Goal: Book appointment/travel/reservation

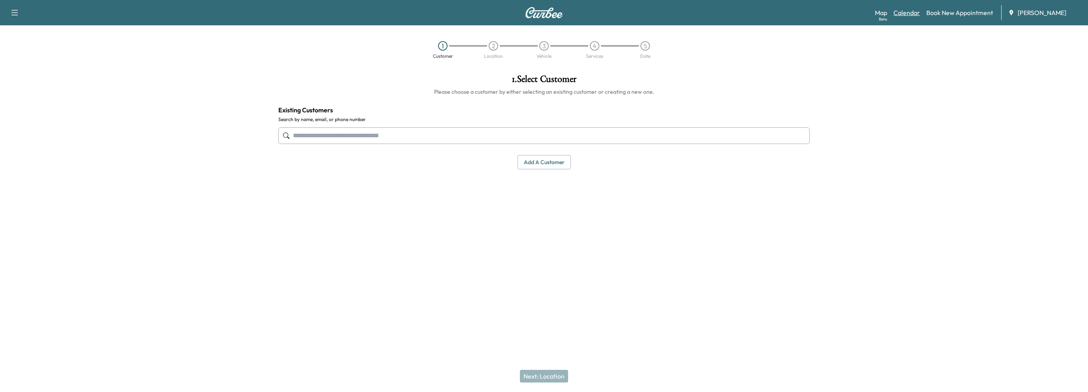
click at [912, 15] on link "Calendar" at bounding box center [906, 12] width 26 height 9
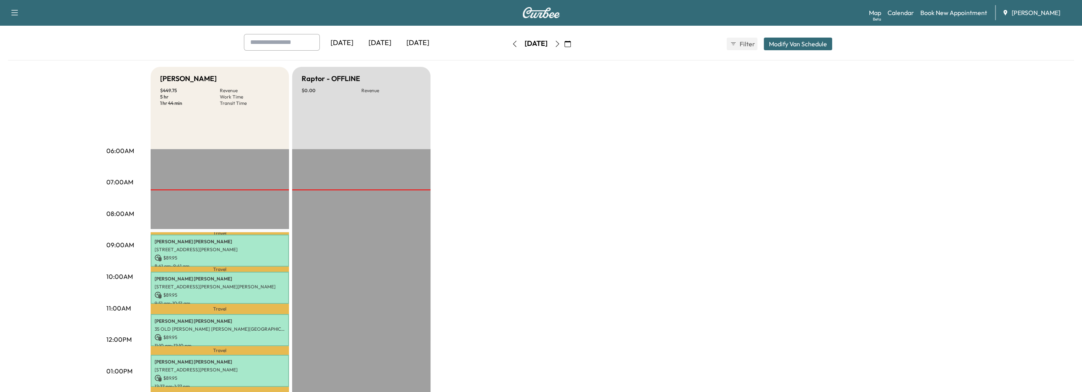
scroll to position [119, 0]
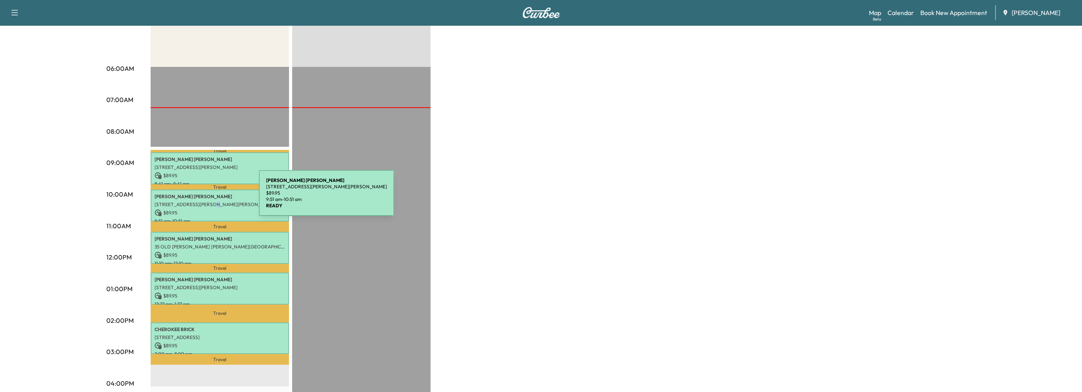
click at [202, 204] on p "[STREET_ADDRESS][PERSON_NAME][PERSON_NAME]" at bounding box center [220, 204] width 130 height 6
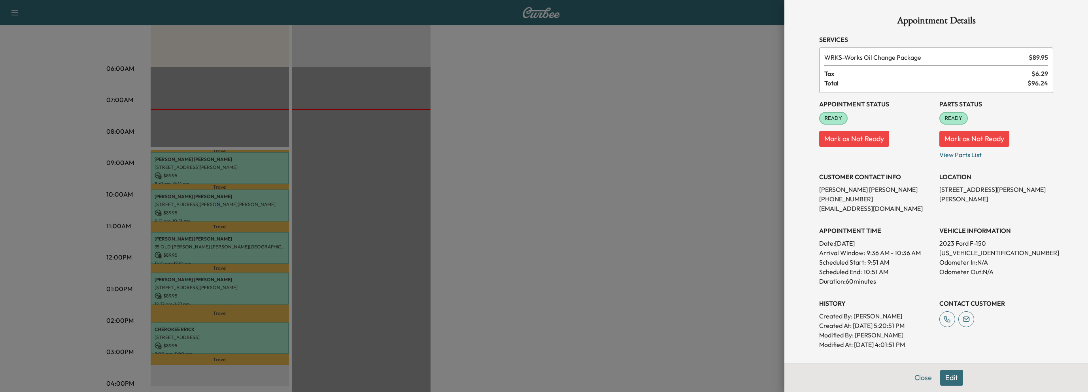
drag, startPoint x: 923, startPoint y: 377, endPoint x: 906, endPoint y: 371, distance: 17.8
click at [922, 377] on button "Close" at bounding box center [923, 378] width 28 height 16
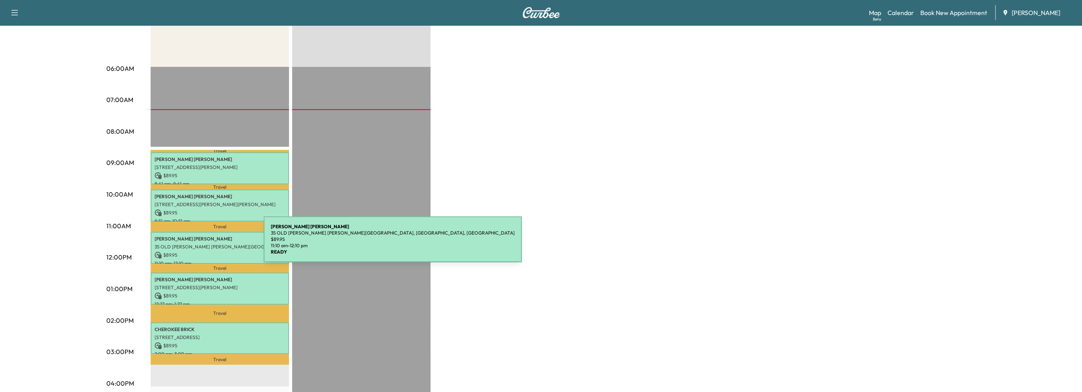
click at [204, 244] on p "35 OLD [PERSON_NAME] [PERSON_NAME][GEOGRAPHIC_DATA], [GEOGRAPHIC_DATA], [GEOGRA…" at bounding box center [220, 246] width 130 height 6
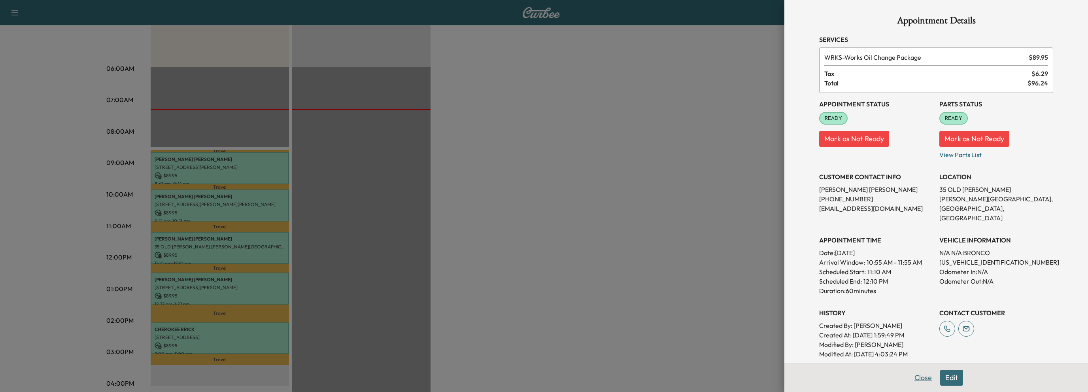
click at [911, 382] on button "Close" at bounding box center [923, 378] width 28 height 16
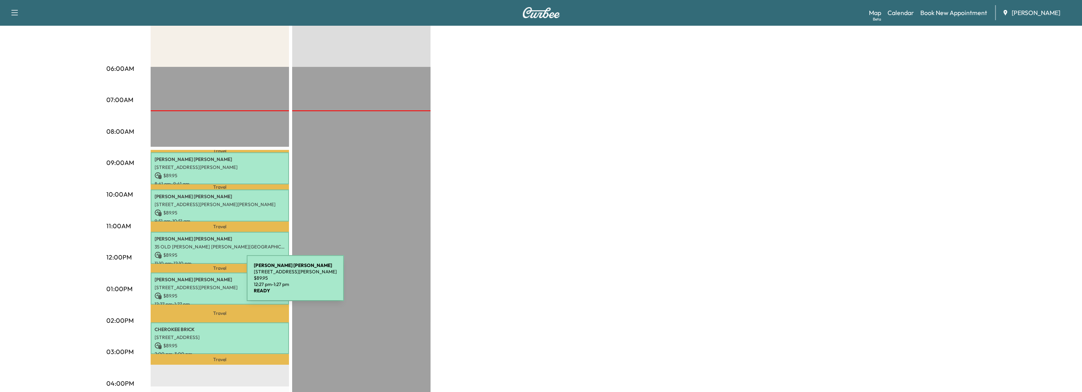
click at [187, 284] on p "[STREET_ADDRESS][PERSON_NAME]" at bounding box center [220, 287] width 130 height 6
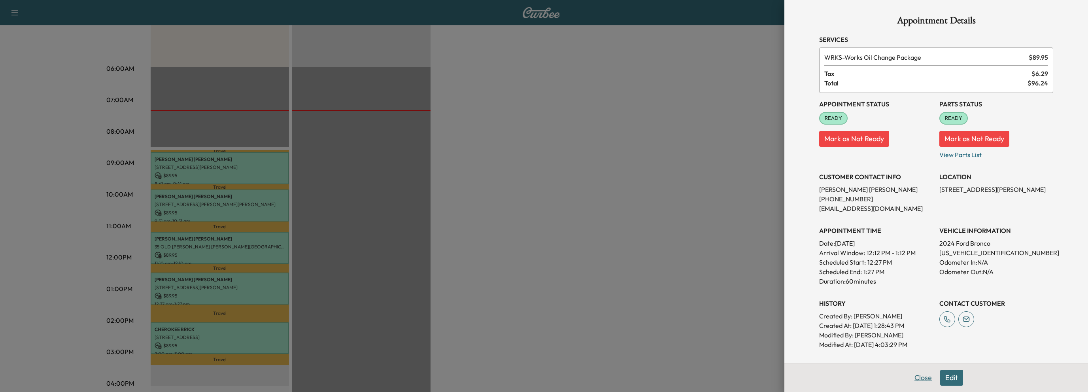
click at [917, 383] on button "Close" at bounding box center [923, 378] width 28 height 16
